Goal: Find specific page/section: Find specific page/section

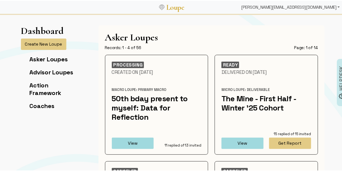
click at [302, 2] on div "[PERSON_NAME][EMAIL_ADDRESS][DOMAIN_NAME]" at bounding box center [290, 6] width 103 height 11
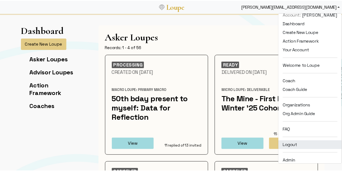
scroll to position [7, 0]
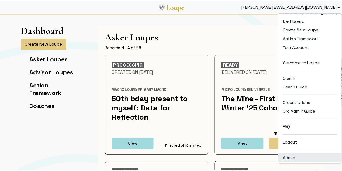
click at [296, 153] on link "Admin" at bounding box center [309, 157] width 63 height 9
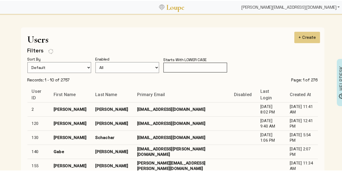
click at [306, 7] on div "[PERSON_NAME][EMAIL_ADDRESS][DOMAIN_NAME]" at bounding box center [290, 6] width 103 height 11
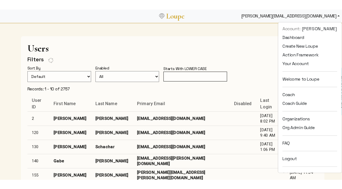
scroll to position [86, 0]
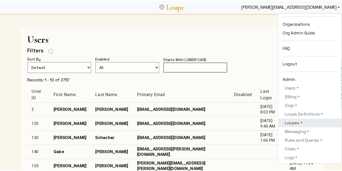
click at [297, 121] on link "Loupes" at bounding box center [309, 122] width 55 height 7
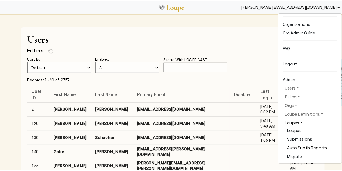
click at [299, 143] on link "Auto Synth Reports" at bounding box center [309, 147] width 55 height 9
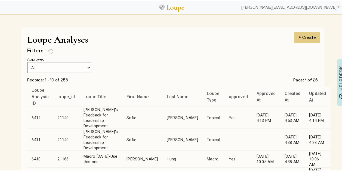
click at [166, 117] on td "[PERSON_NAME]" at bounding box center [182, 117] width 40 height 22
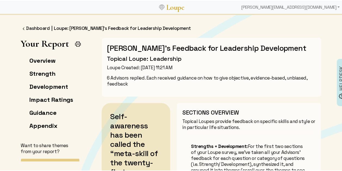
click at [75, 42] on img at bounding box center [77, 43] width 7 height 7
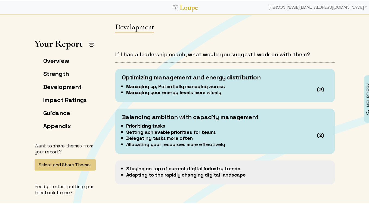
scroll to position [1015, 0]
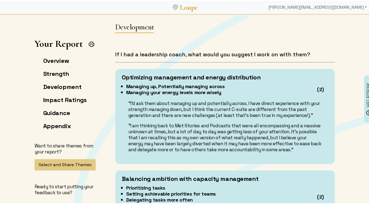
click at [130, 89] on li "Managing your energy levels more wisely" at bounding box center [214, 92] width 177 height 6
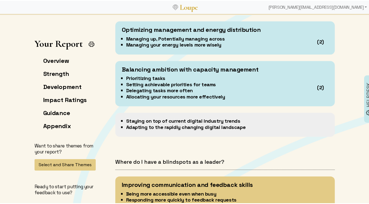
scroll to position [1068, 0]
